Goal: Information Seeking & Learning: Find specific page/section

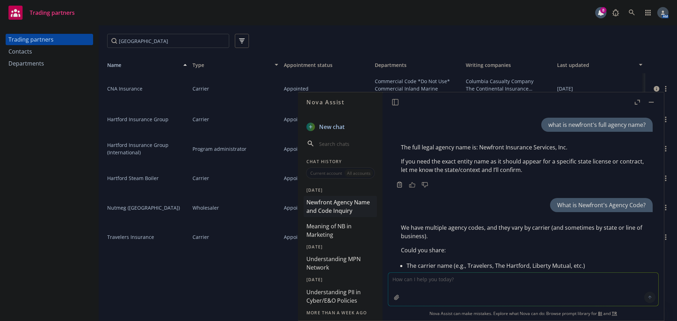
scroll to position [1315, 0]
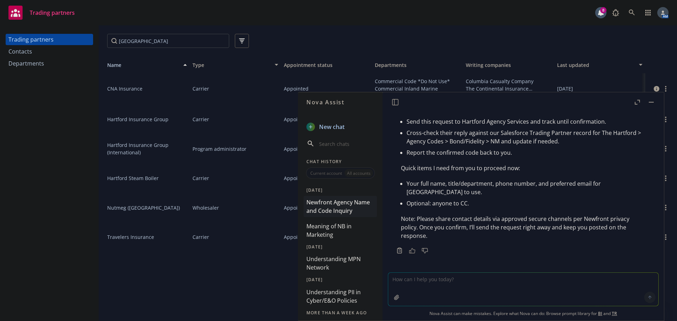
click at [654, 102] on button "button" at bounding box center [651, 102] width 8 height 8
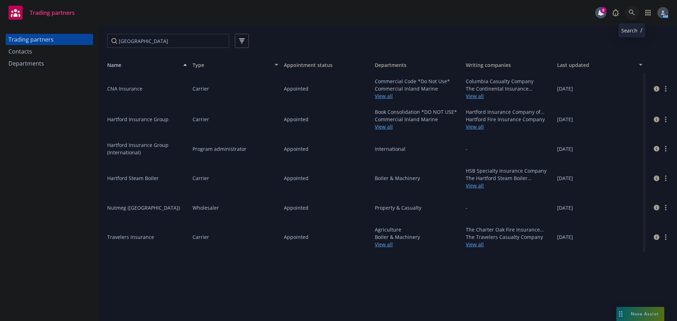
click at [629, 11] on icon at bounding box center [632, 13] width 6 height 6
type input "securin"
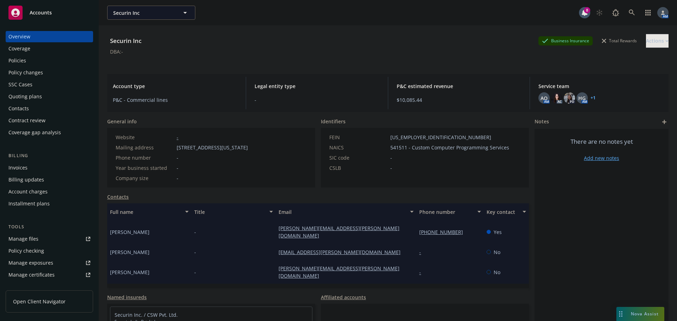
click at [36, 62] on div "Policies" at bounding box center [49, 60] width 82 height 11
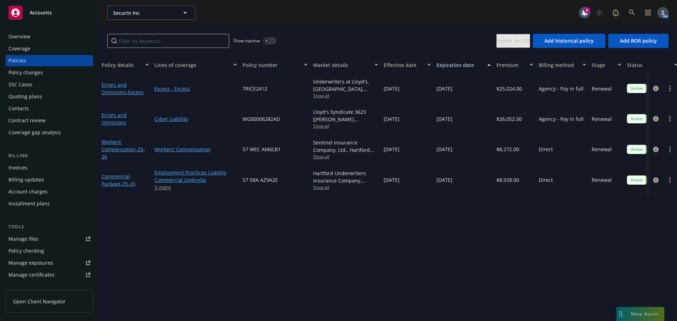
click at [273, 41] on button "button" at bounding box center [269, 40] width 13 height 7
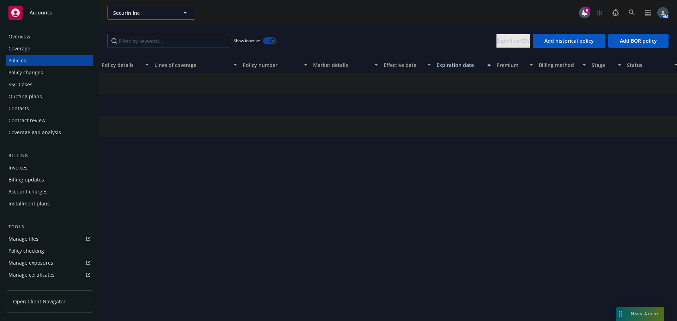
click at [186, 43] on input "Filter by keyword..." at bounding box center [168, 41] width 122 height 14
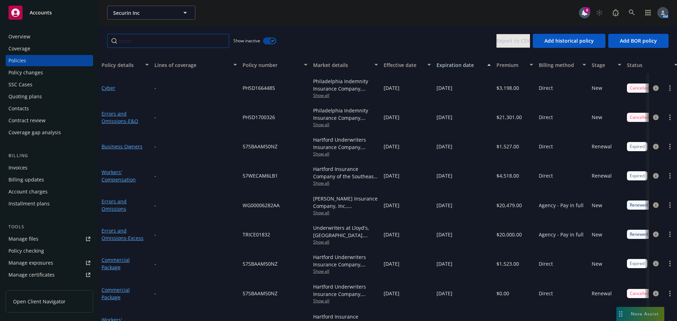
type input "bond"
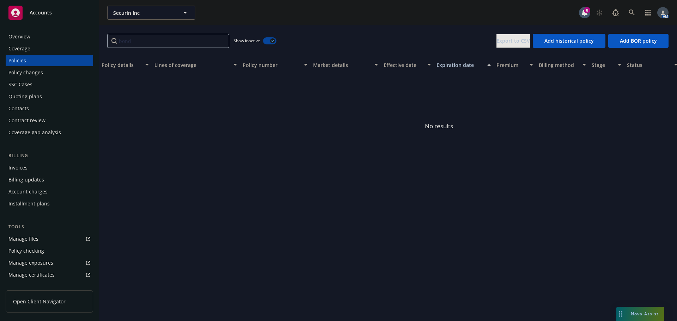
click at [273, 41] on icon "button" at bounding box center [272, 41] width 3 height 2
